Goal: Task Accomplishment & Management: Manage account settings

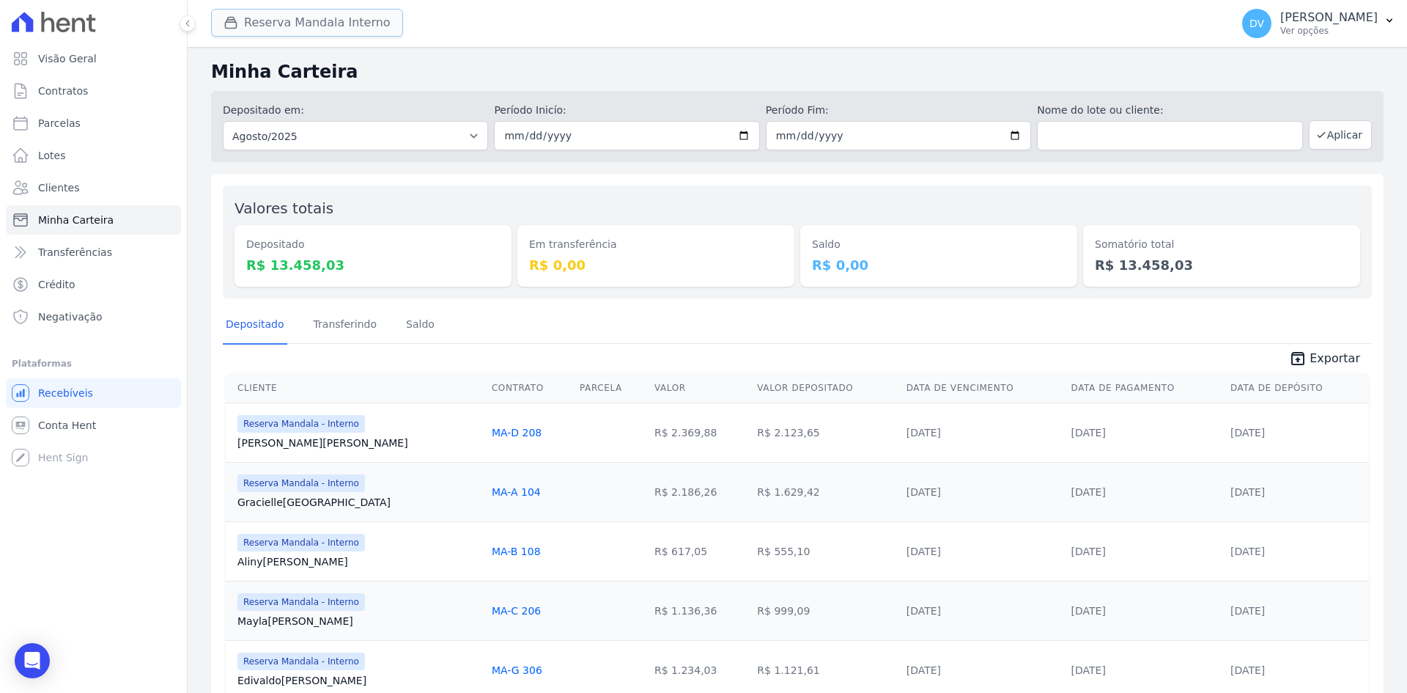
click at [302, 21] on button "Reserva Mandala Interno" at bounding box center [307, 23] width 192 height 28
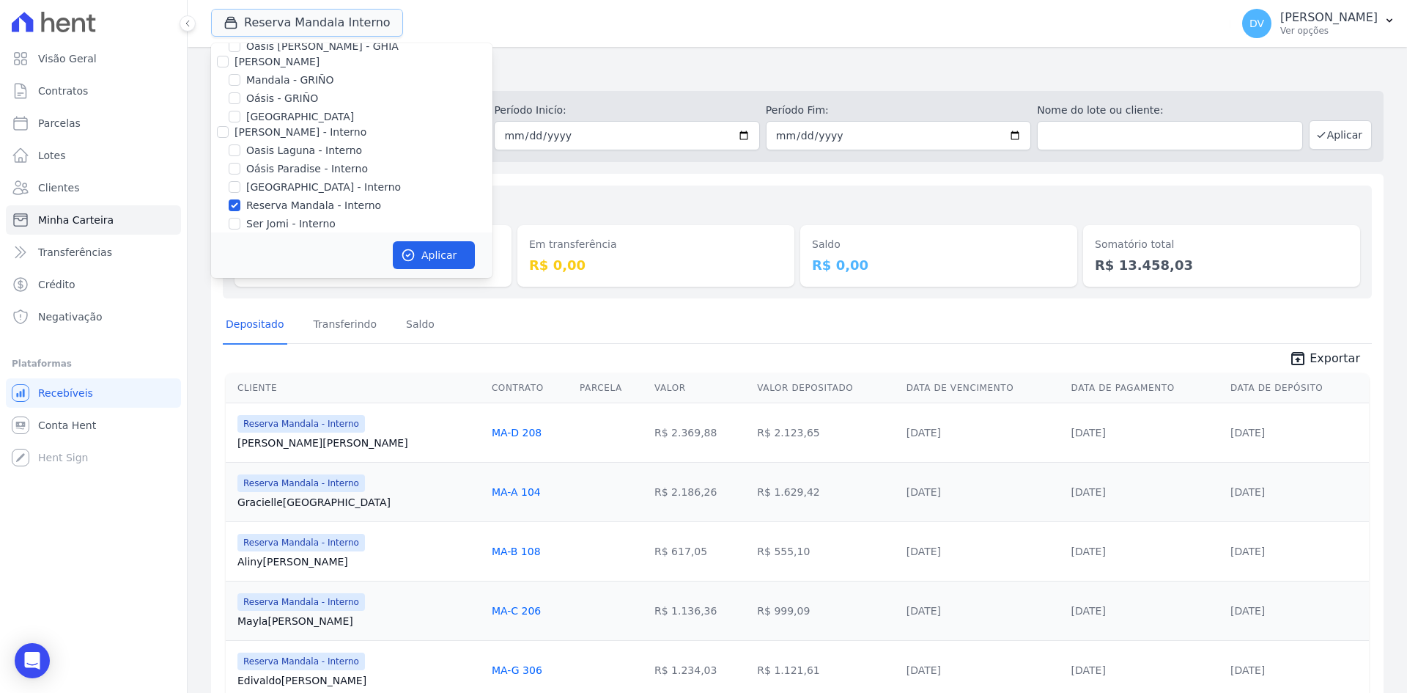
scroll to position [116, 0]
click at [234, 124] on input "[GEOGRAPHIC_DATA] - Interno" at bounding box center [235, 124] width 12 height 12
checkbox input "true"
click at [235, 142] on input "Reserva Mandala - Interno" at bounding box center [235, 142] width 12 height 12
checkbox input "false"
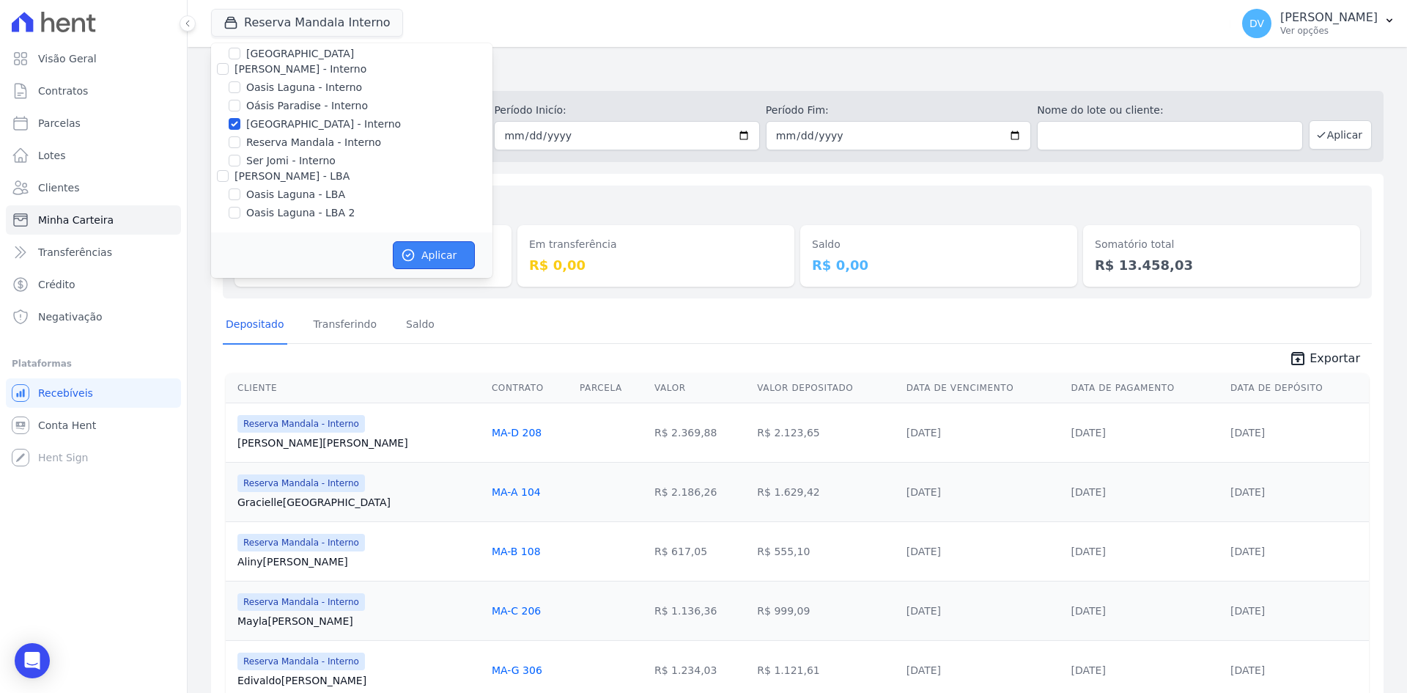
click at [418, 250] on button "Aplicar" at bounding box center [434, 255] width 82 height 28
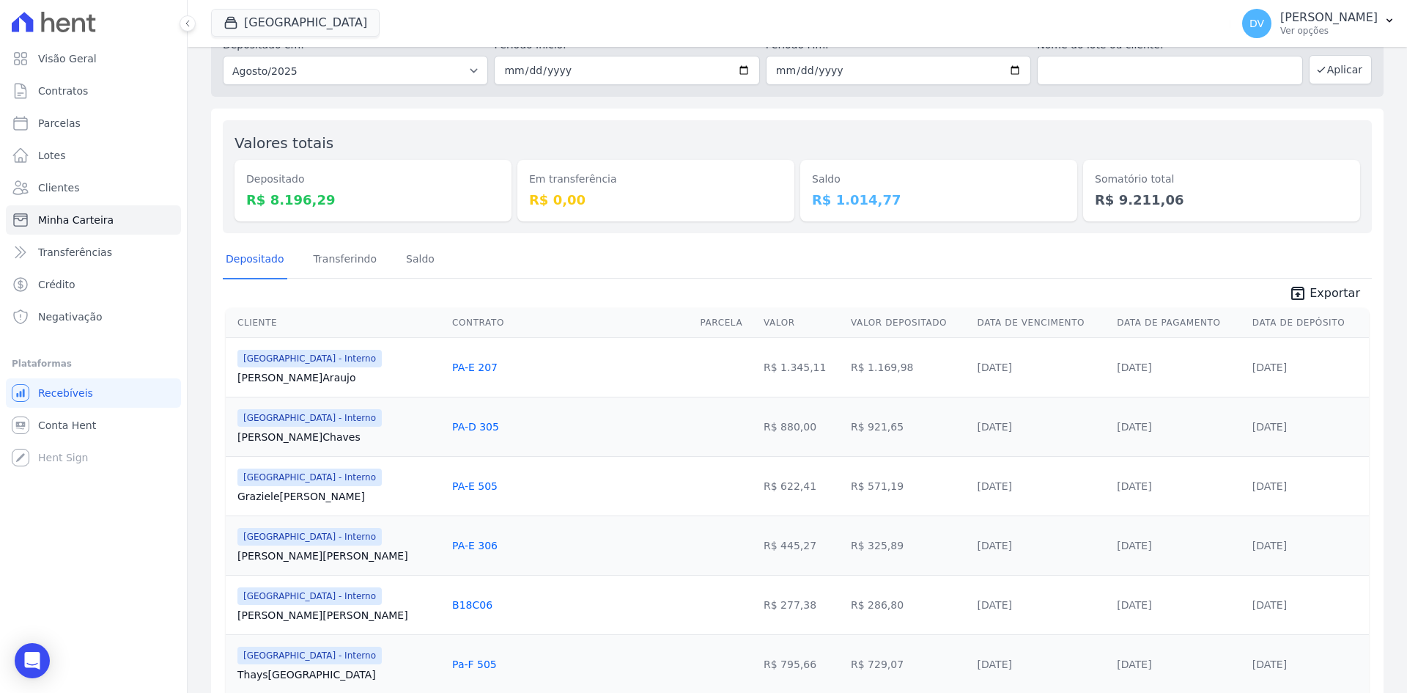
scroll to position [29, 0]
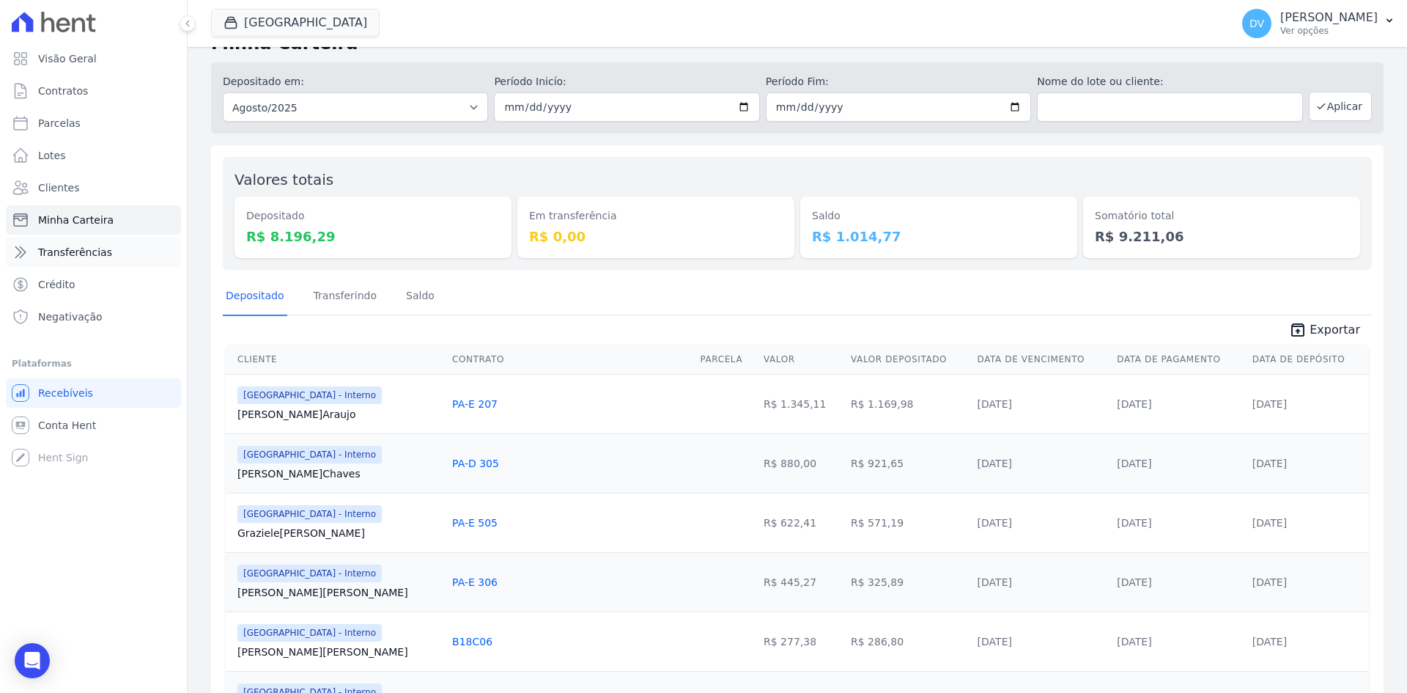
click at [84, 249] on span "Transferências" at bounding box center [75, 252] width 74 height 15
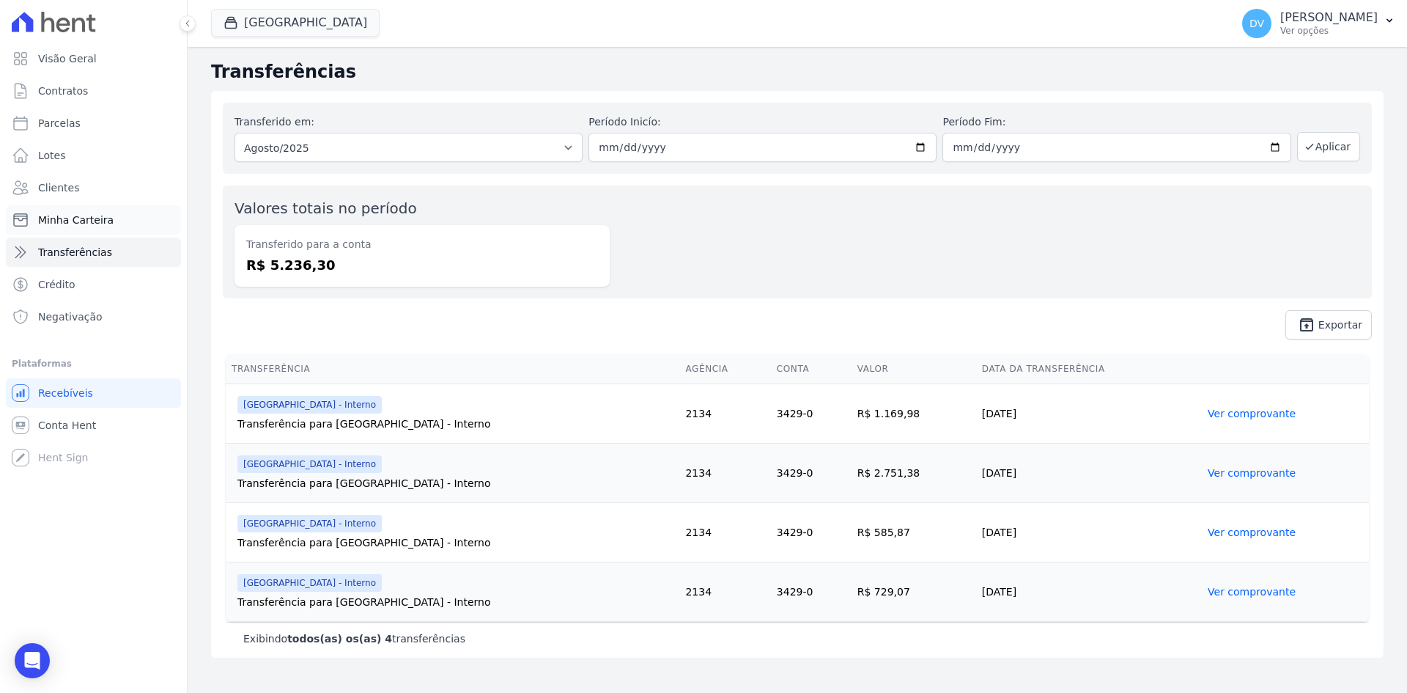
click at [67, 223] on span "Minha Carteira" at bounding box center [75, 220] width 75 height 15
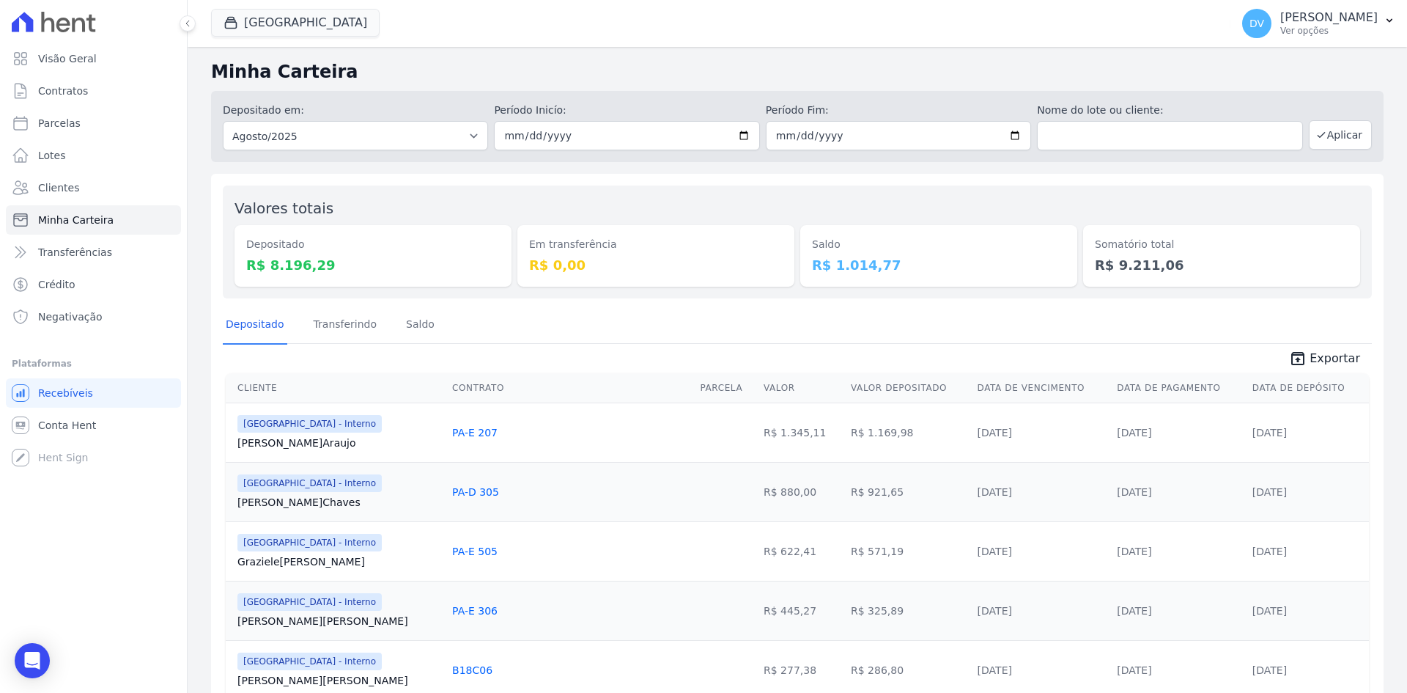
click at [283, 23] on button "[GEOGRAPHIC_DATA]" at bounding box center [295, 23] width 169 height 28
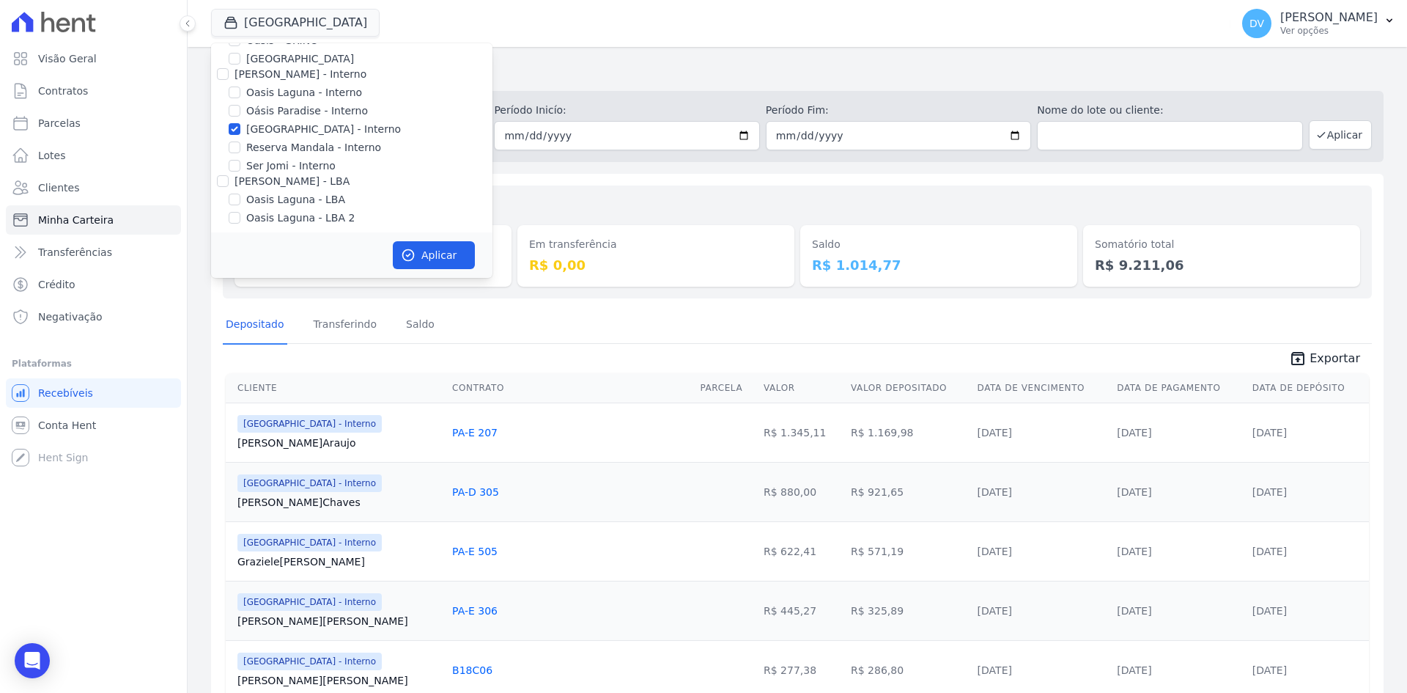
scroll to position [116, 0]
click at [232, 120] on input "[GEOGRAPHIC_DATA] - Interno" at bounding box center [235, 124] width 12 height 12
checkbox input "false"
click at [232, 87] on input "Oasis Laguna - Interno" at bounding box center [235, 87] width 12 height 12
checkbox input "true"
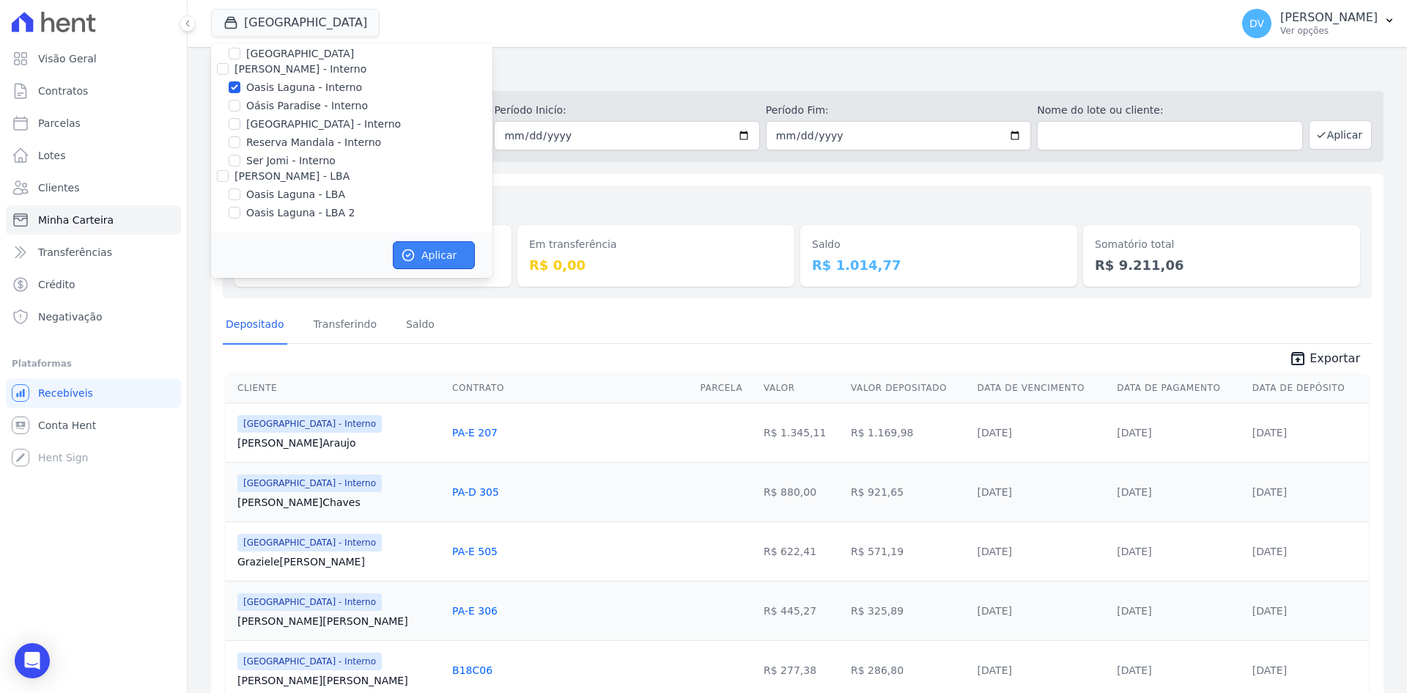
click at [425, 247] on button "Aplicar" at bounding box center [434, 255] width 82 height 28
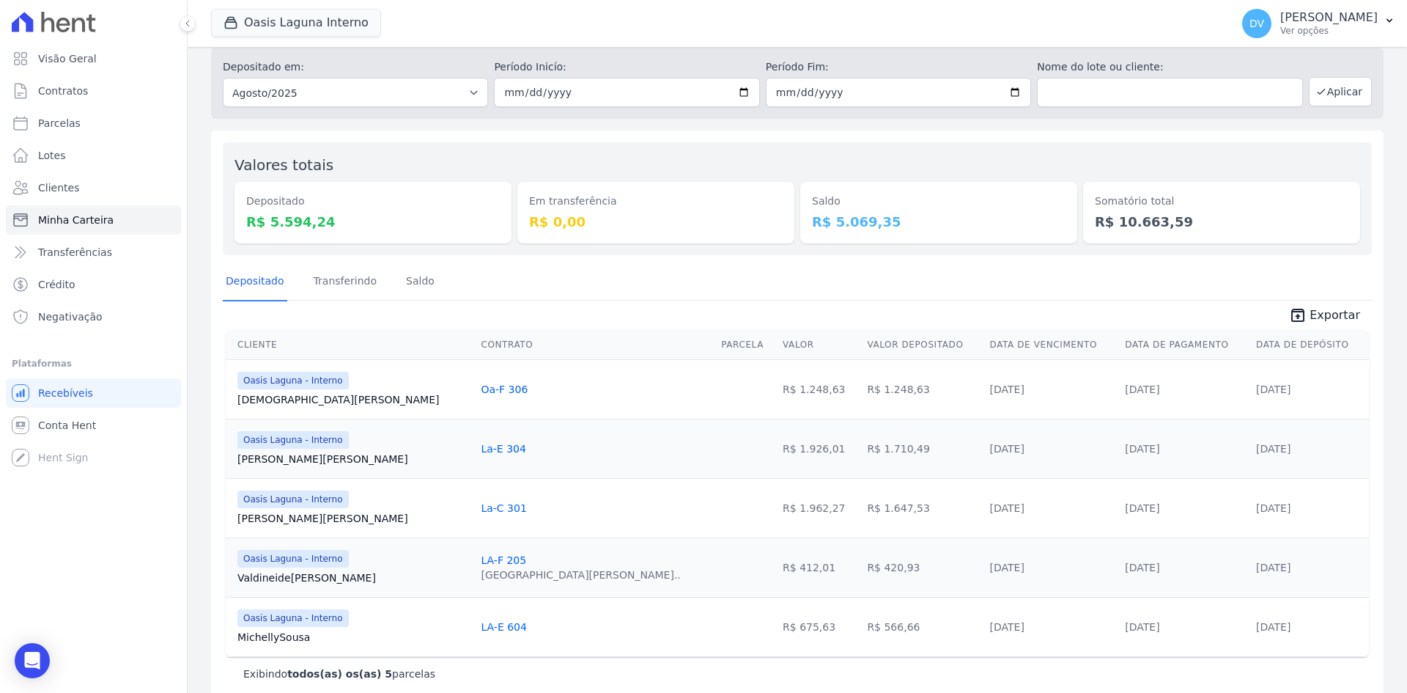
scroll to position [67, 0]
